Goal: Task Accomplishment & Management: Use online tool/utility

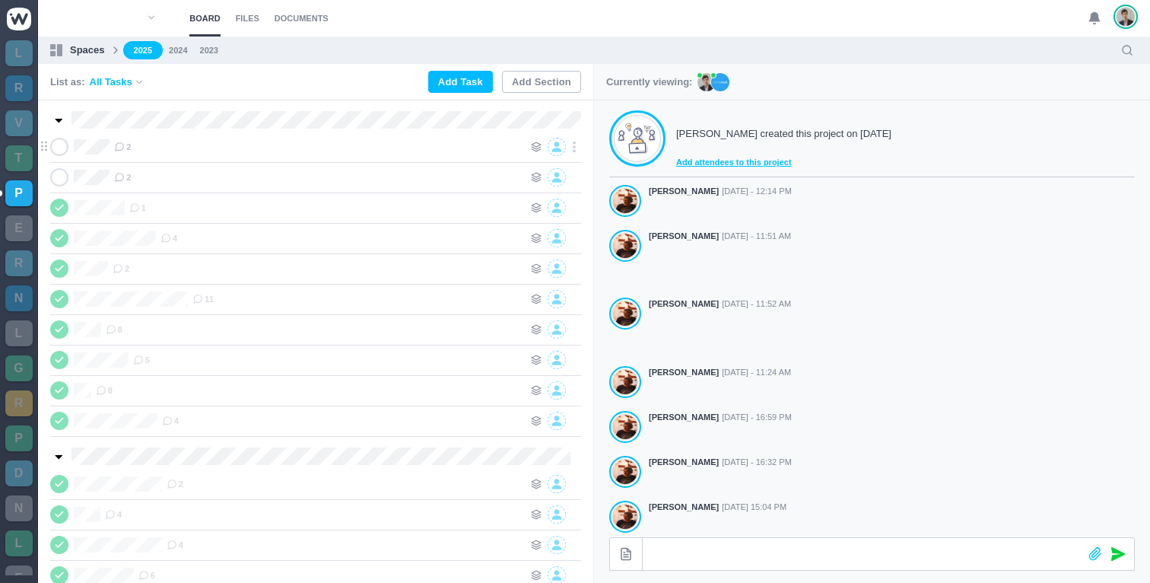
scroll to position [367, 0]
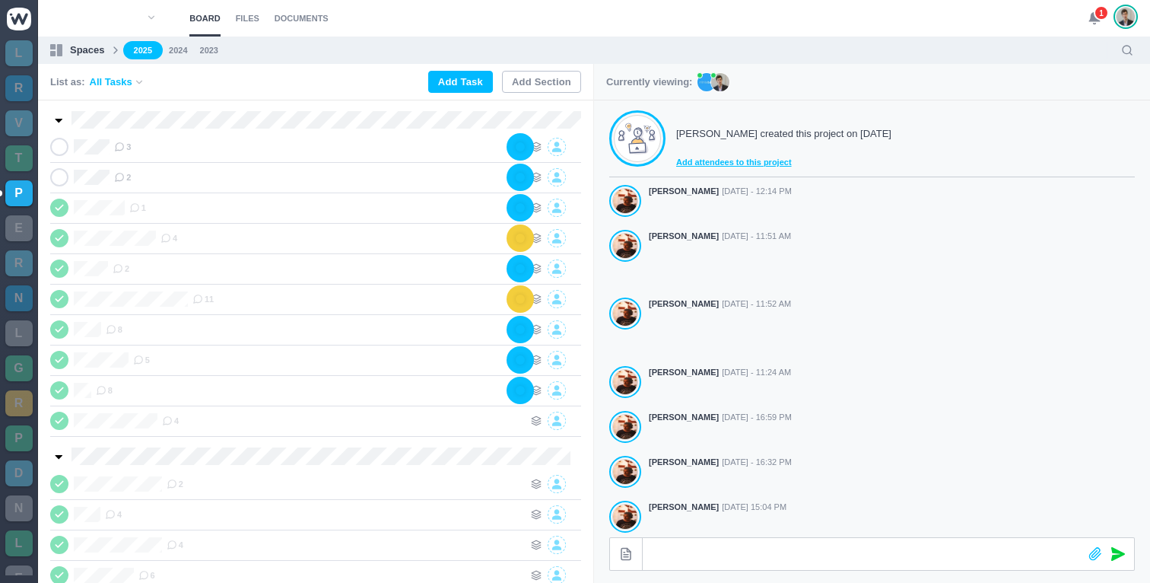
scroll to position [367, 0]
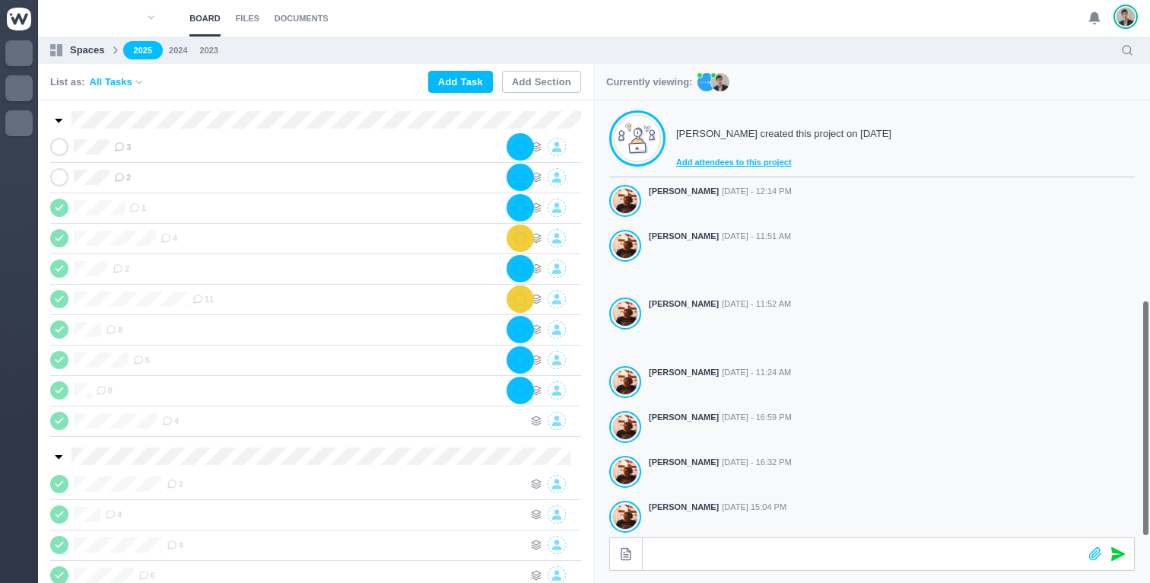
scroll to position [367, 0]
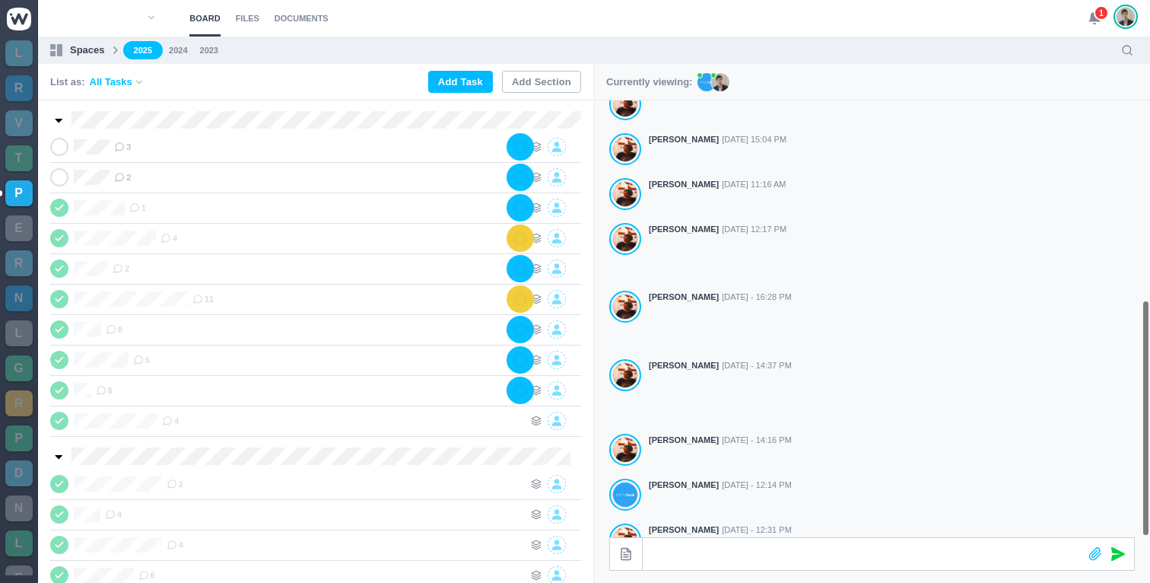
click at [1089, 22] on icon at bounding box center [1095, 18] width 14 height 14
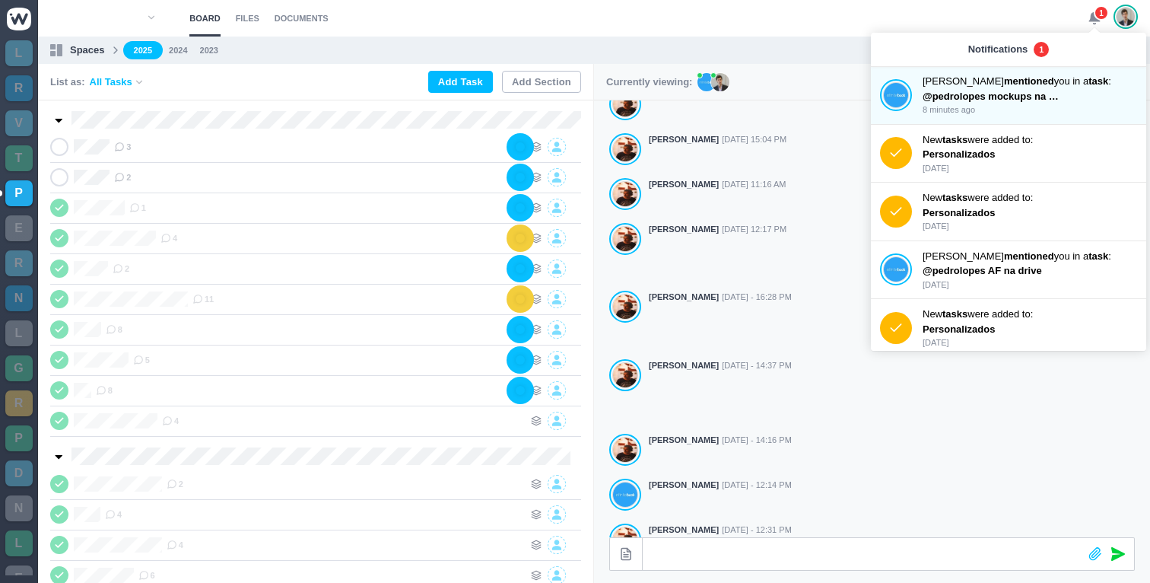
click at [944, 33] on div "Notifications 1" at bounding box center [1008, 49] width 275 height 33
click at [1096, 17] on span "1" at bounding box center [1101, 12] width 15 height 15
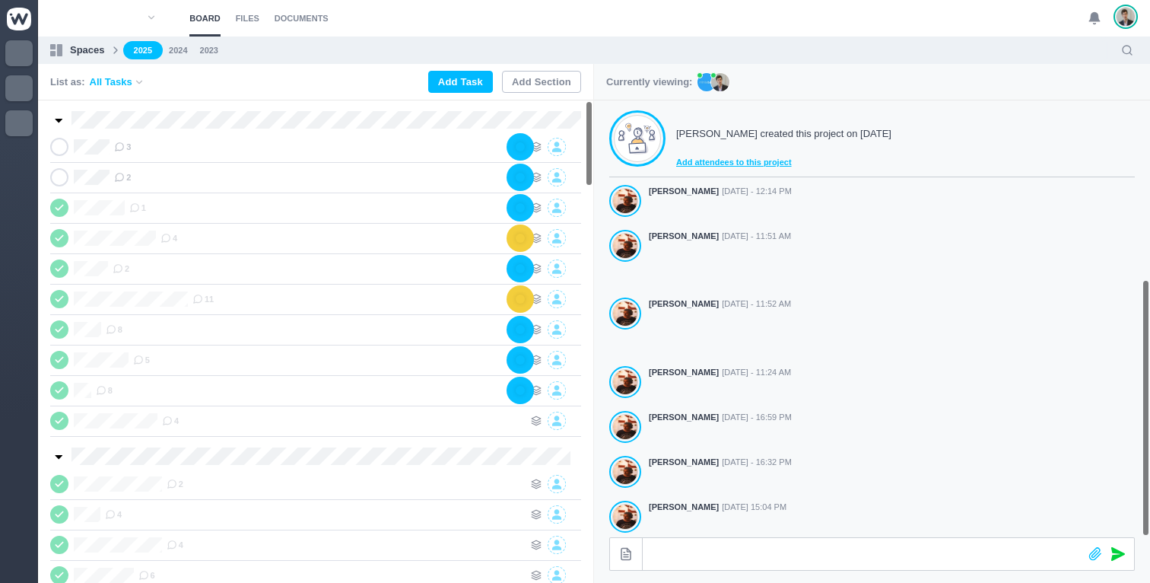
scroll to position [367, 0]
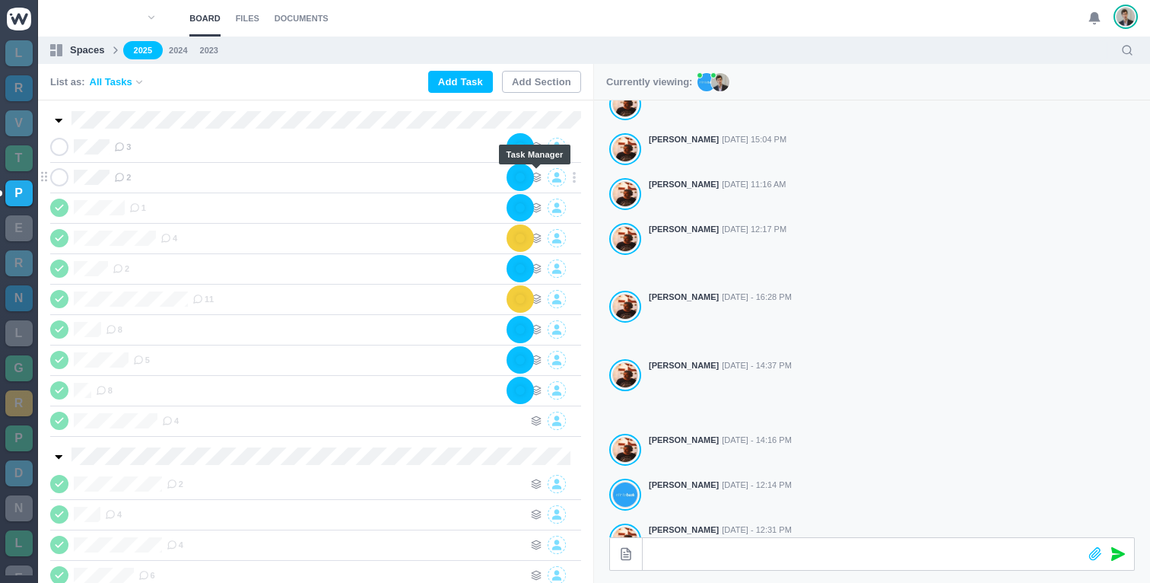
click at [533, 177] on div at bounding box center [548, 177] width 65 height 18
click at [540, 176] on use at bounding box center [536, 177] width 9 height 9
click at [539, 146] on icon at bounding box center [536, 147] width 11 height 11
